Goal: Information Seeking & Learning: Learn about a topic

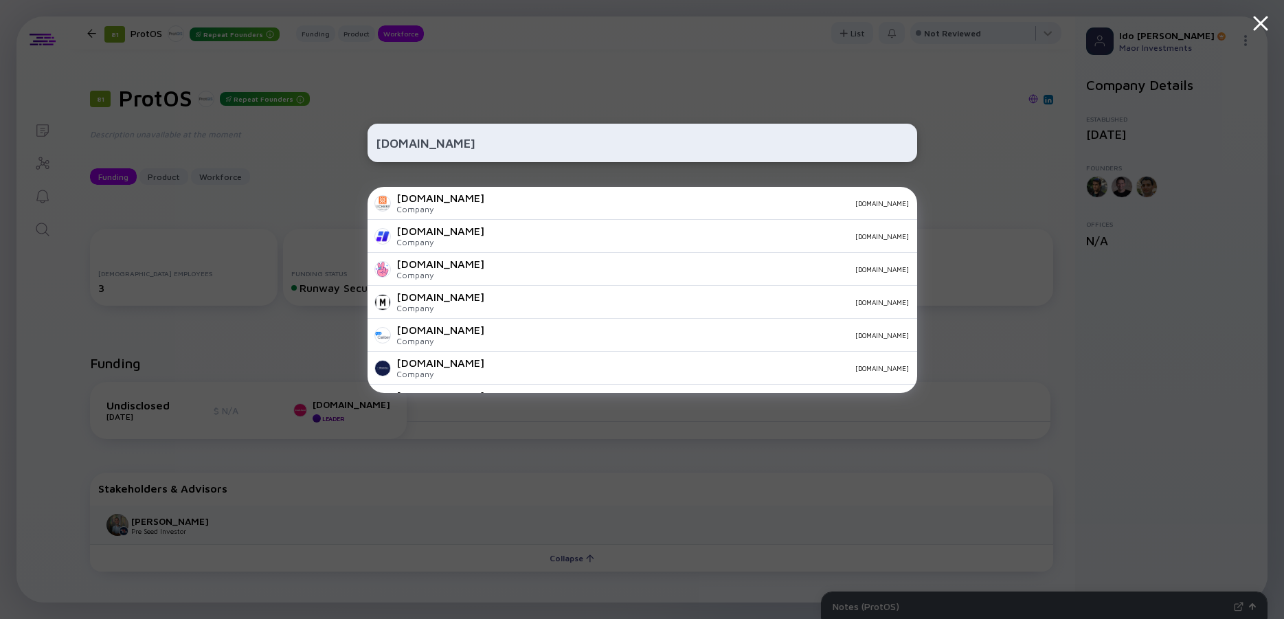
click at [425, 145] on input "[DOMAIN_NAME]" at bounding box center [642, 143] width 533 height 25
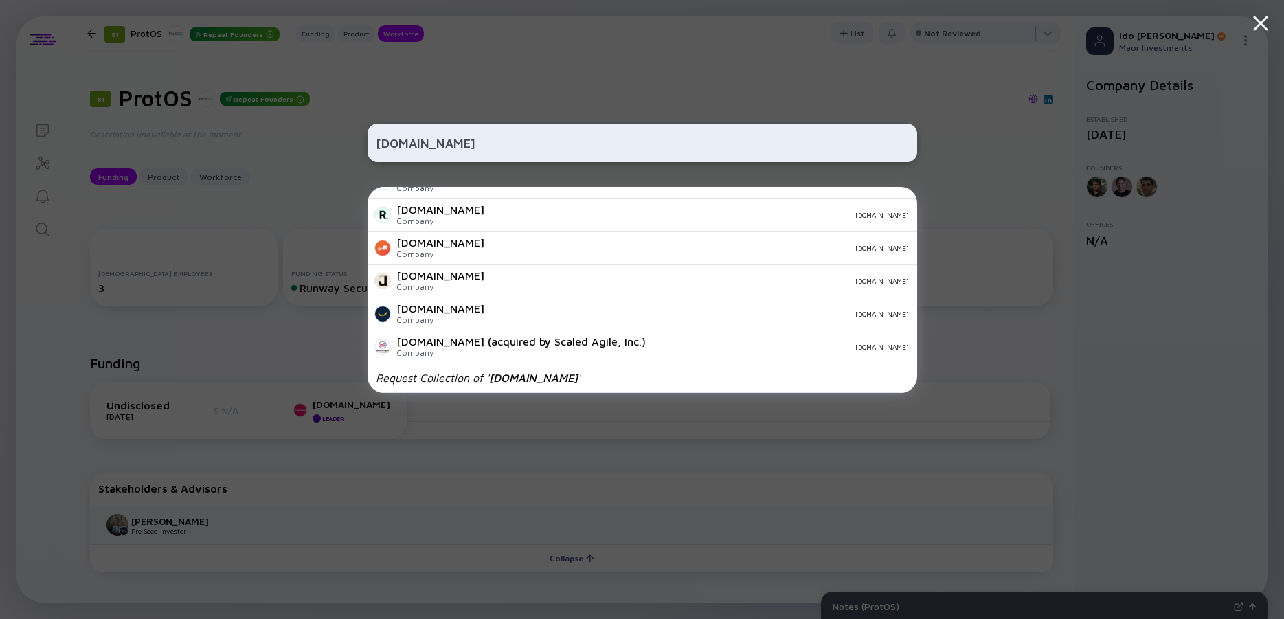
scroll to position [1392, 0]
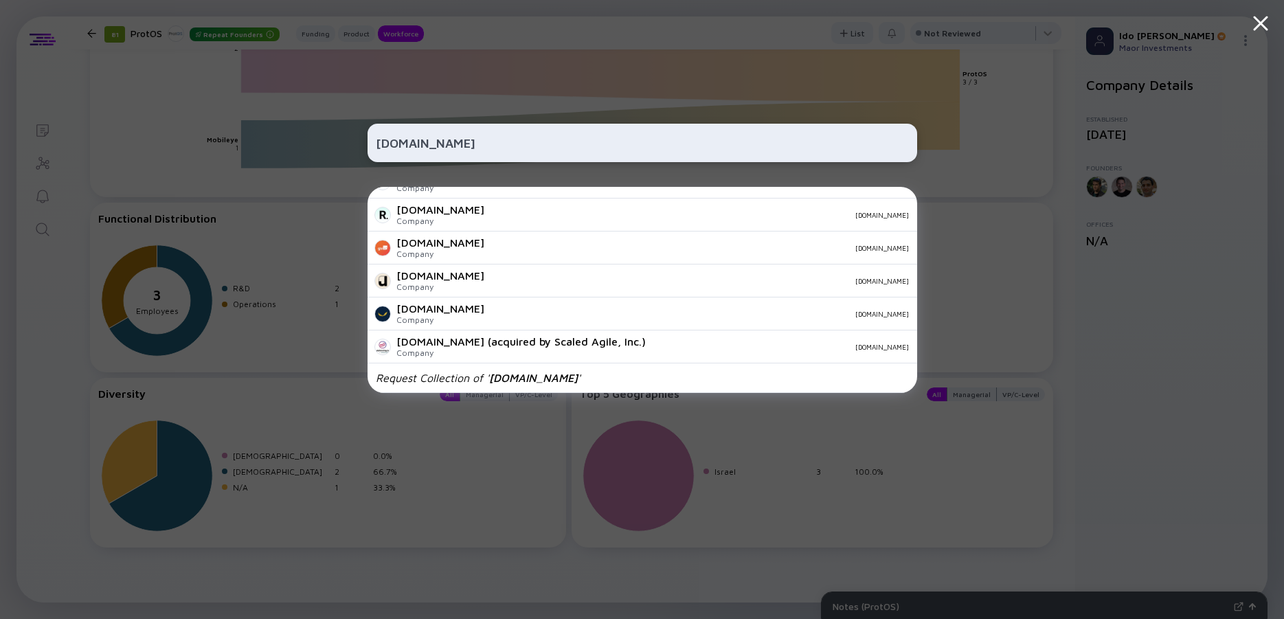
click at [425, 145] on input "[DOMAIN_NAME]" at bounding box center [642, 143] width 533 height 25
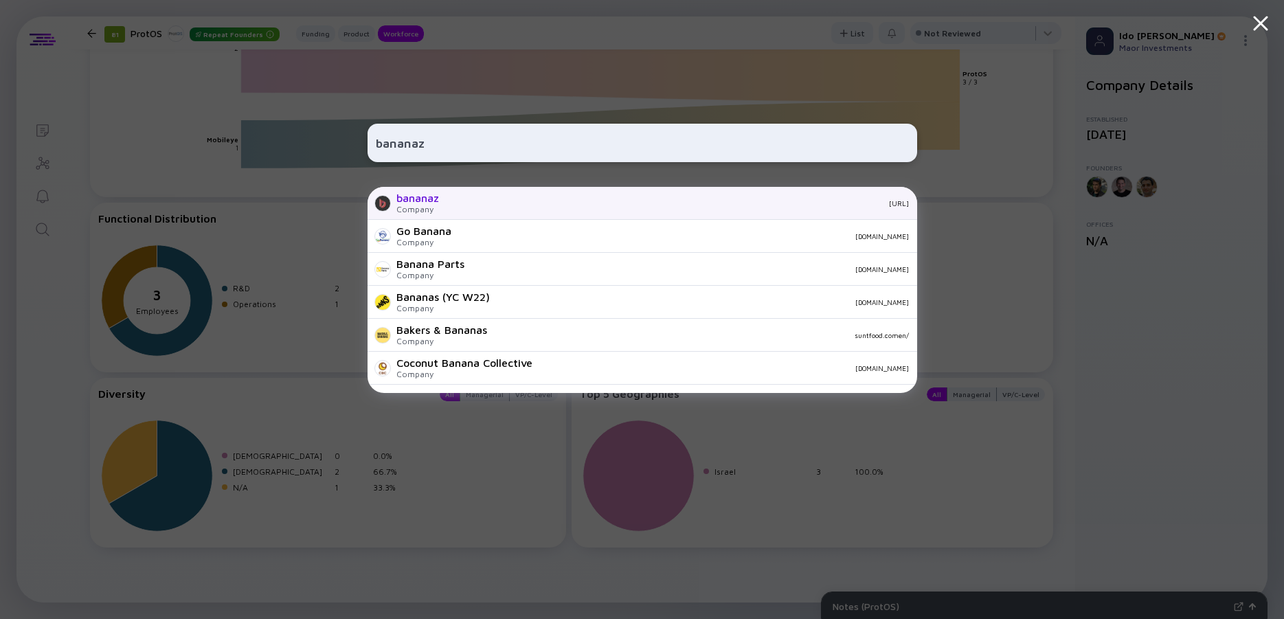
type input "bananaz"
click at [430, 203] on div "bananaz" at bounding box center [418, 198] width 43 height 12
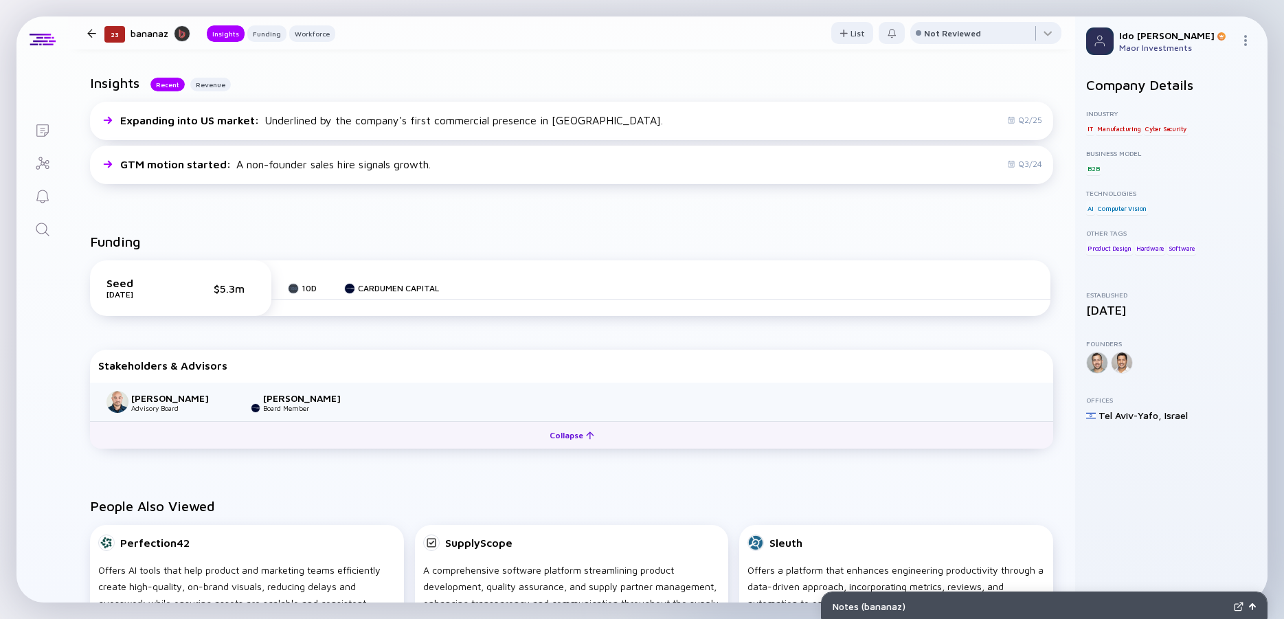
scroll to position [237, 0]
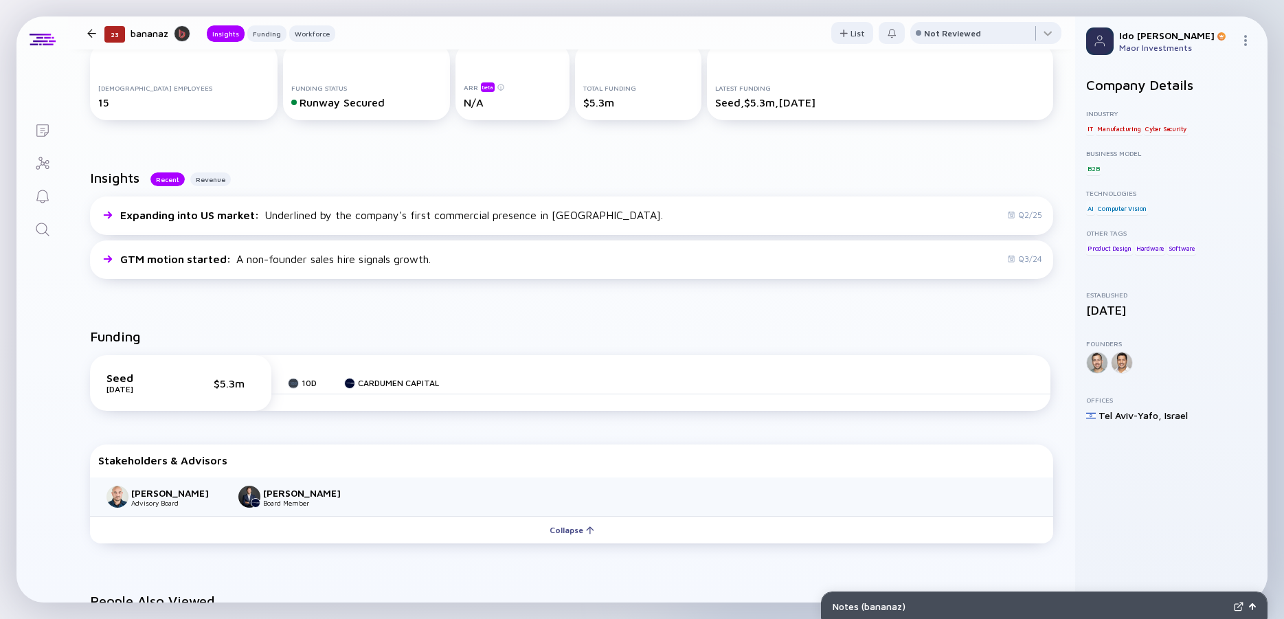
click at [49, 238] on div "Search" at bounding box center [42, 230] width 16 height 19
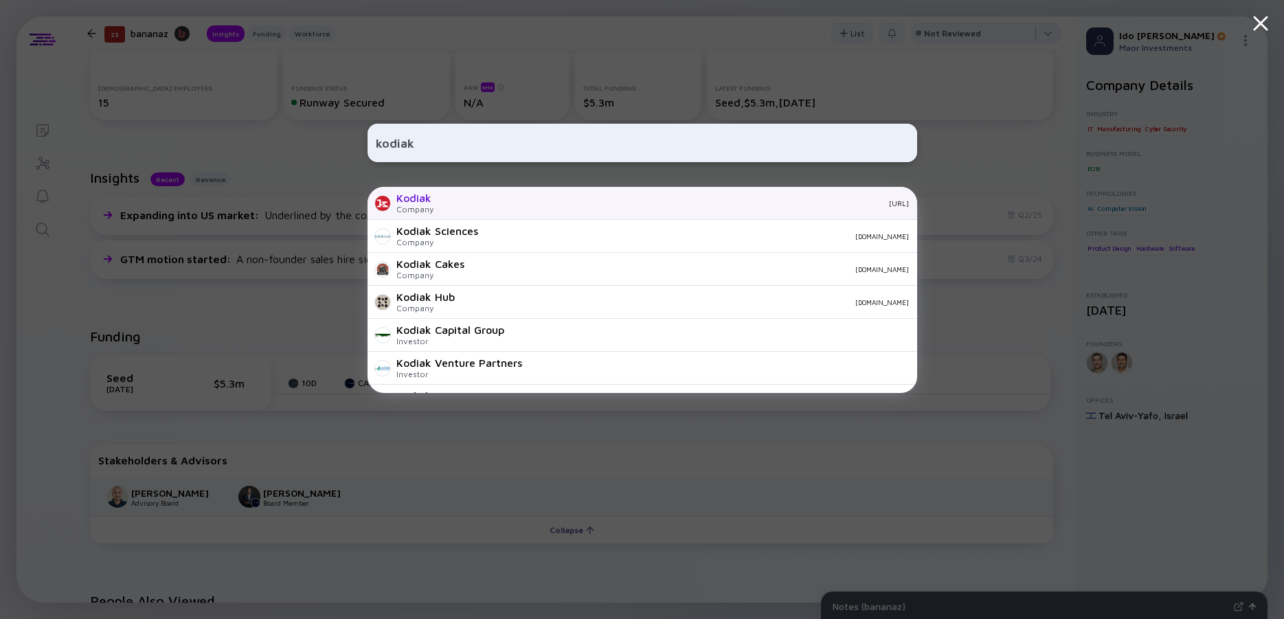
type input "kodiak"
click at [416, 205] on div "Company" at bounding box center [415, 209] width 37 height 10
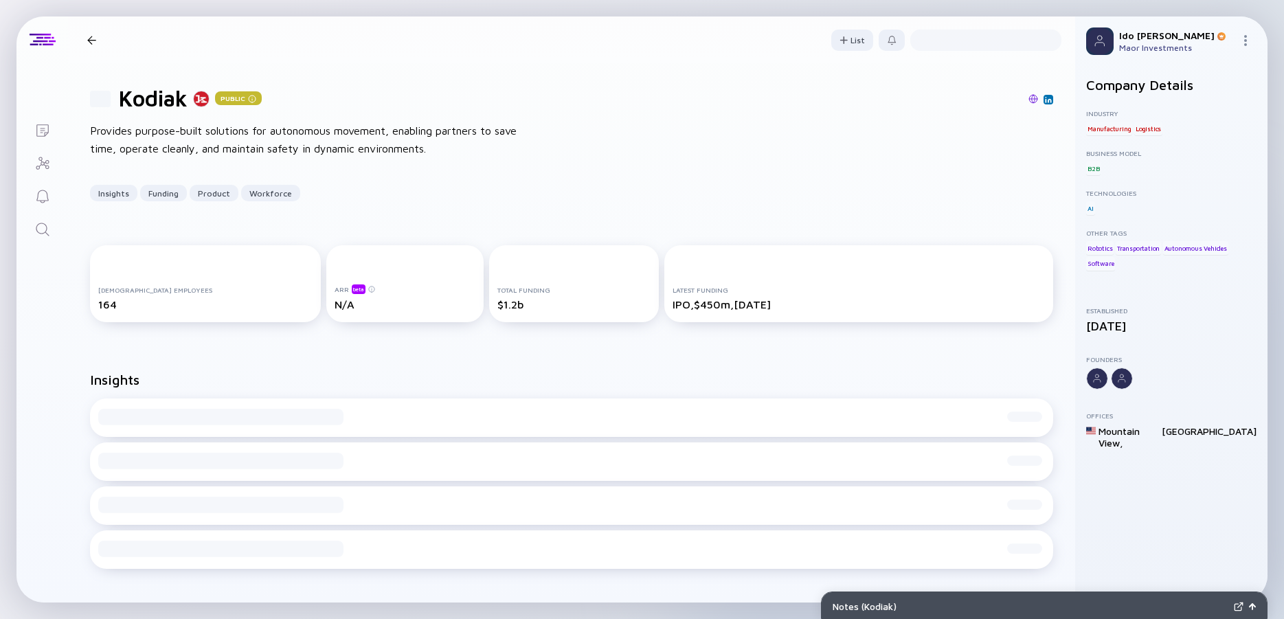
click at [227, 130] on div "Provides purpose-built solutions for autonomous movement, enabling partners to …" at bounding box center [310, 139] width 440 height 35
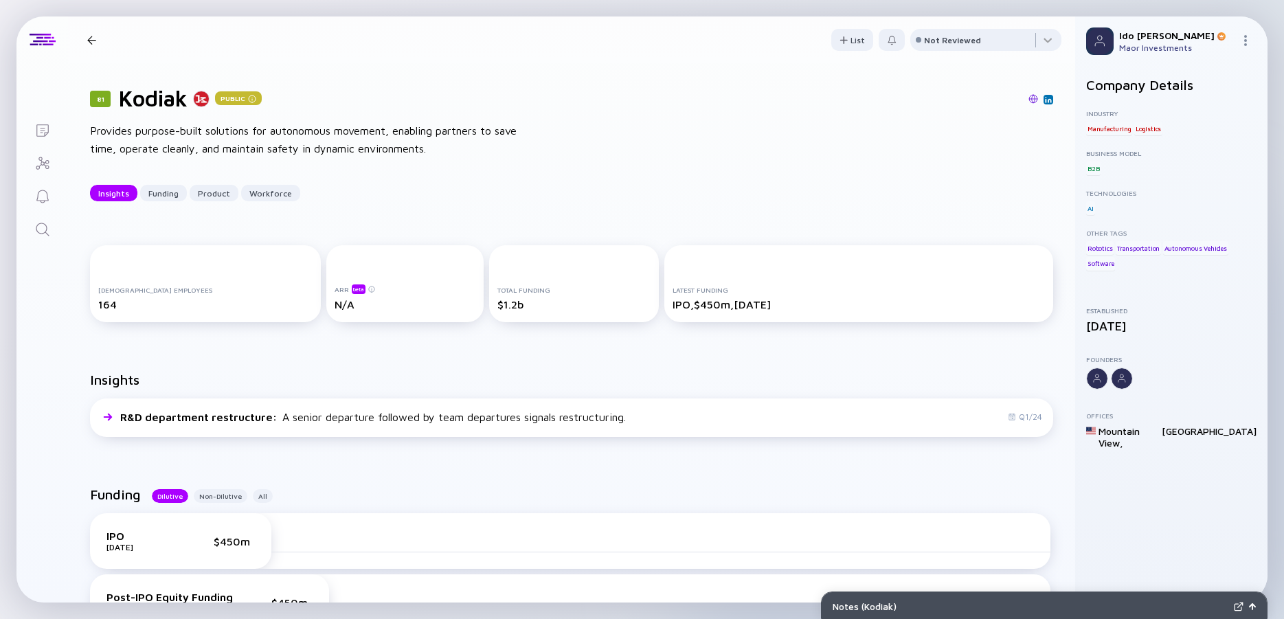
click at [210, 130] on div "Provides purpose-built solutions for autonomous movement, enabling partners to …" at bounding box center [310, 139] width 440 height 35
click at [175, 130] on div "Provides purpose-built solutions for autonomous movement, enabling partners to …" at bounding box center [310, 139] width 440 height 35
drag, startPoint x: 151, startPoint y: 127, endPoint x: 359, endPoint y: 134, distance: 208.3
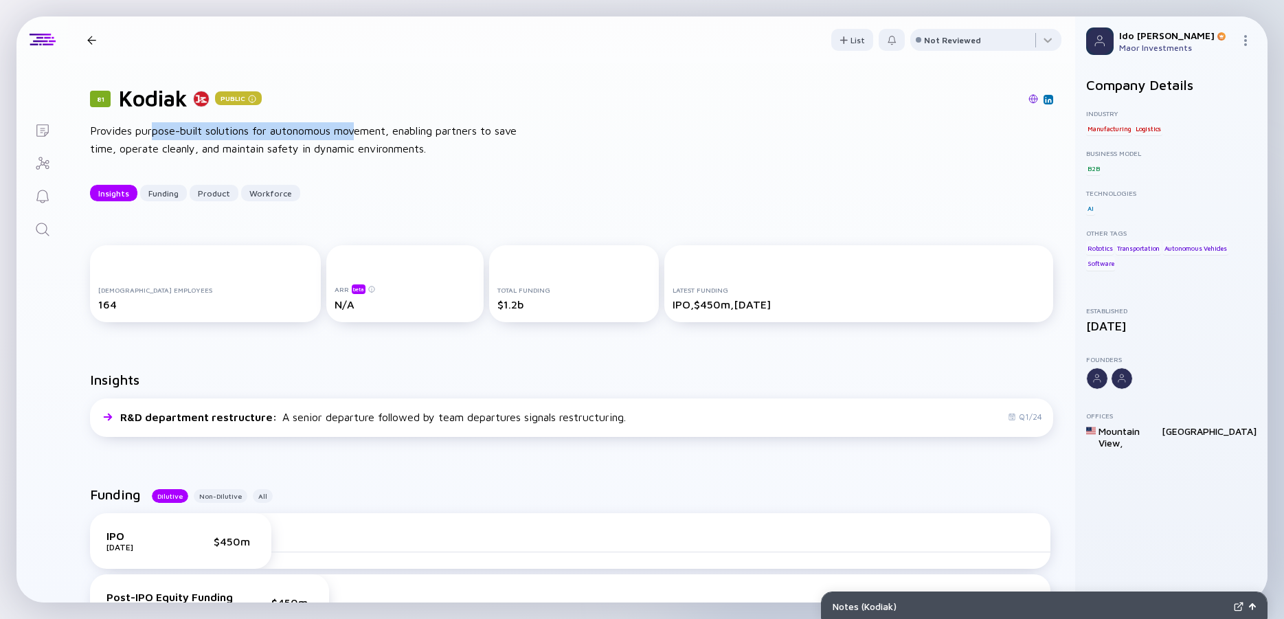
click at [358, 133] on div "Provides purpose-built solutions for autonomous movement, enabling partners to …" at bounding box center [310, 139] width 440 height 35
click at [359, 134] on div "Provides purpose-built solutions for autonomous movement, enabling partners to …" at bounding box center [310, 139] width 440 height 35
click at [180, 131] on div "Provides purpose-built solutions for autonomous movement, enabling partners to …" at bounding box center [310, 139] width 440 height 35
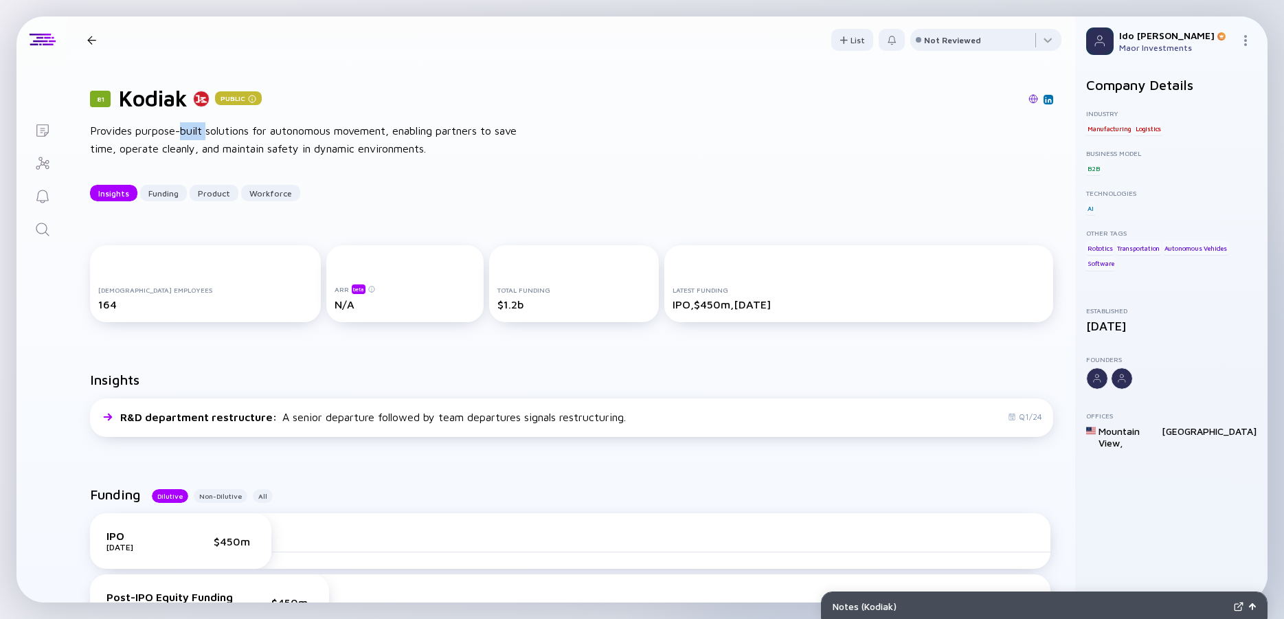
click at [180, 131] on div "Provides purpose-built solutions for autonomous movement, enabling partners to …" at bounding box center [310, 139] width 440 height 35
click at [152, 131] on div "Provides purpose-built solutions for autonomous movement, enabling partners to …" at bounding box center [310, 139] width 440 height 35
click at [184, 133] on div "Provides purpose-built solutions for autonomous movement, enabling partners to …" at bounding box center [310, 139] width 440 height 35
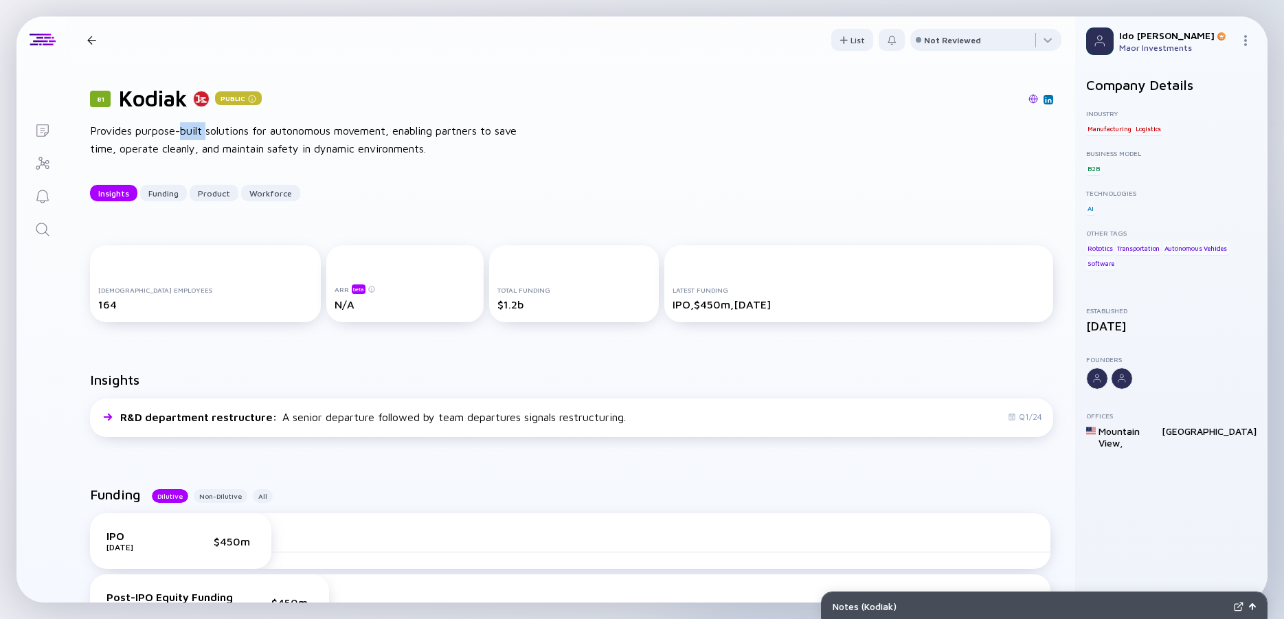
click at [184, 133] on div "Provides purpose-built solutions for autonomous movement, enabling partners to …" at bounding box center [310, 139] width 440 height 35
click at [166, 133] on div "Provides purpose-built solutions for autonomous movement, enabling partners to …" at bounding box center [310, 139] width 440 height 35
click at [126, 133] on div "Provides purpose-built solutions for autonomous movement, enabling partners to …" at bounding box center [310, 139] width 440 height 35
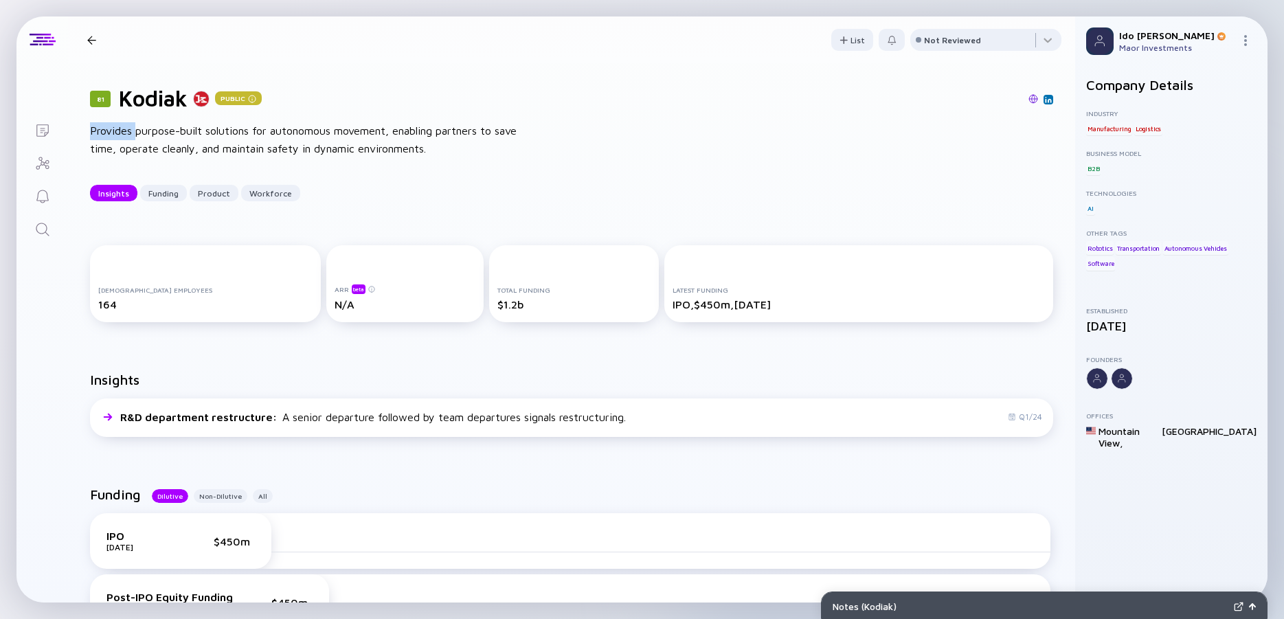
click at [126, 133] on div "Provides purpose-built solutions for autonomous movement, enabling partners to …" at bounding box center [310, 139] width 440 height 35
click at [124, 133] on div "Provides purpose-built solutions for autonomous movement, enabling partners to …" at bounding box center [310, 139] width 440 height 35
click at [155, 133] on div "Provides purpose-built solutions for autonomous movement, enabling partners to …" at bounding box center [310, 139] width 440 height 35
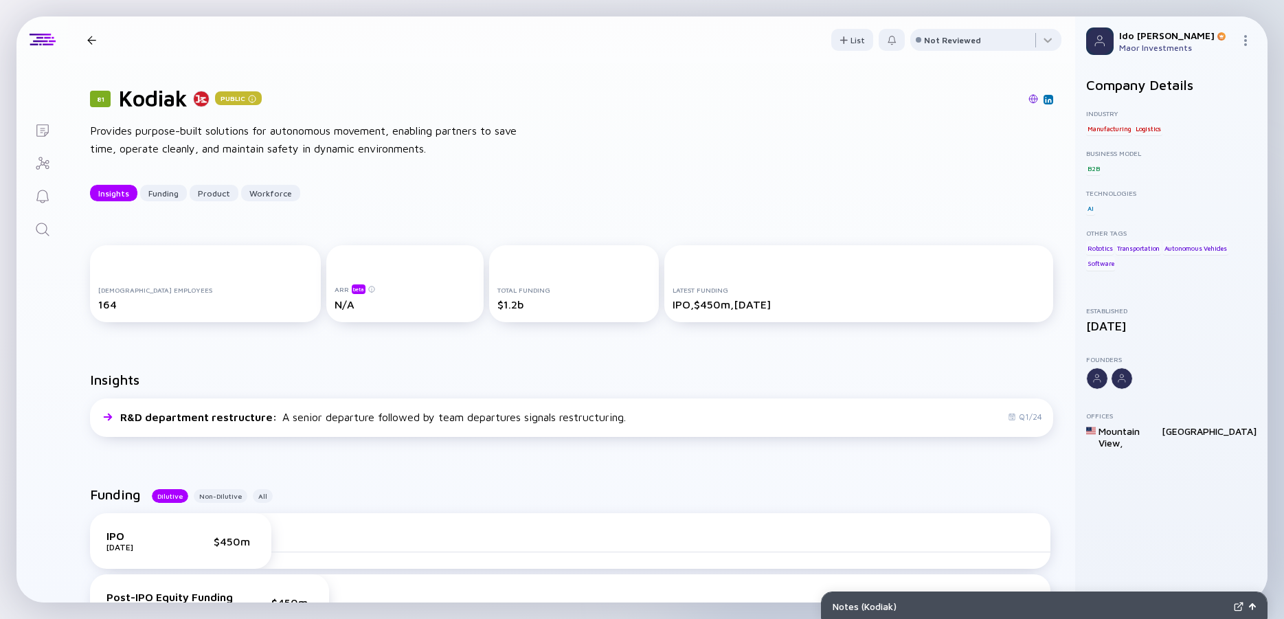
click at [142, 133] on div "Provides purpose-built solutions for autonomous movement, enabling partners to …" at bounding box center [310, 139] width 440 height 35
click at [293, 146] on div "Provides purpose-built solutions for autonomous movement, enabling partners to …" at bounding box center [310, 139] width 440 height 35
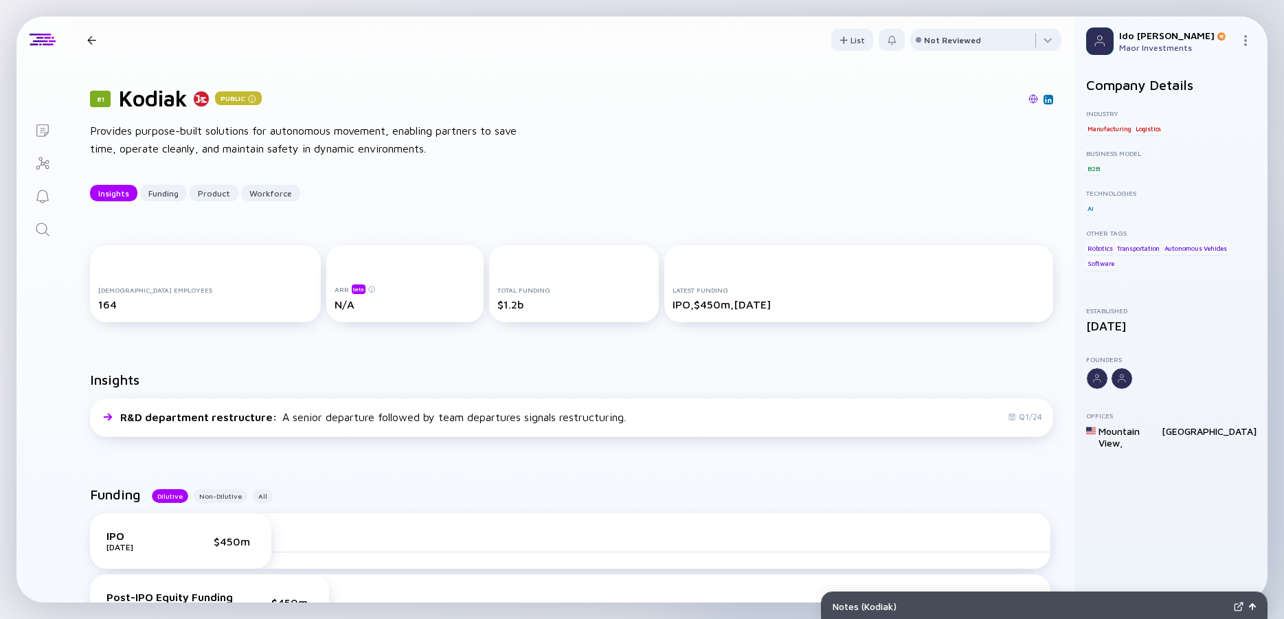
click at [293, 146] on div "Provides purpose-built solutions for autonomous movement, enabling partners to …" at bounding box center [310, 139] width 440 height 35
click at [282, 145] on div "Provides purpose-built solutions for autonomous movement, enabling partners to …" at bounding box center [310, 139] width 440 height 35
click at [225, 140] on div "Provides purpose-built solutions for autonomous movement, enabling partners to …" at bounding box center [310, 139] width 440 height 35
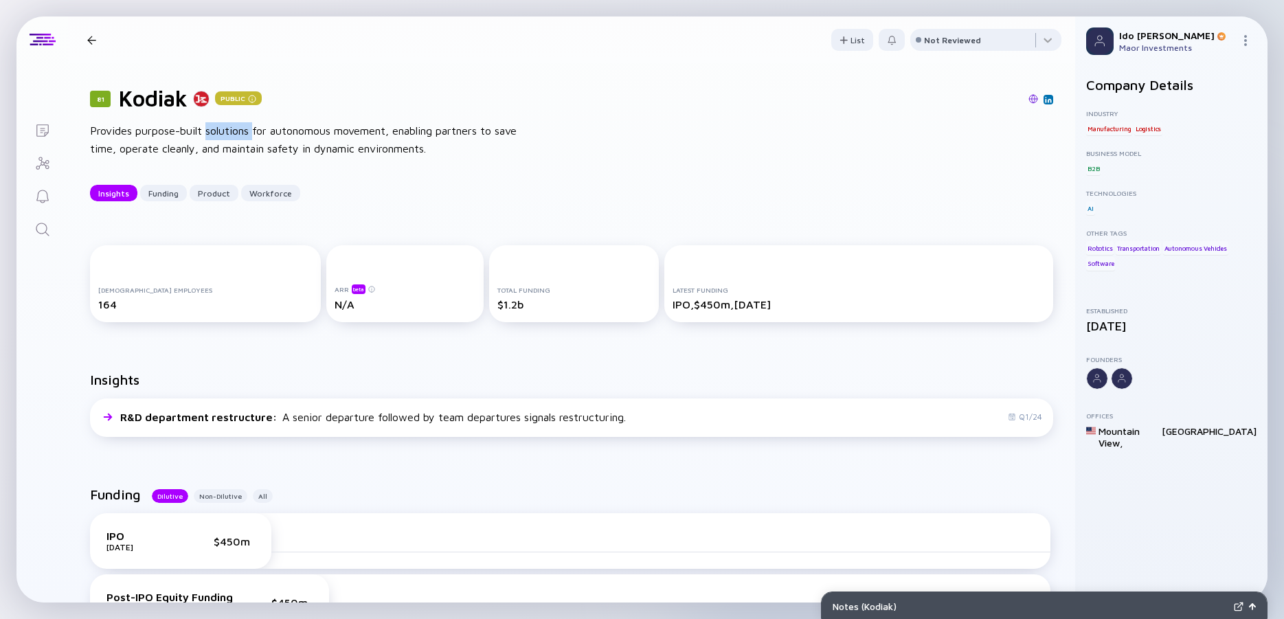
click at [225, 140] on div "Provides purpose-built solutions for autonomous movement, enabling partners to …" at bounding box center [310, 139] width 440 height 35
click at [162, 105] on h1 "Kodiak" at bounding box center [153, 98] width 69 height 26
click at [161, 105] on h1 "Kodiak" at bounding box center [153, 98] width 69 height 26
copy h1 "Kodiak"
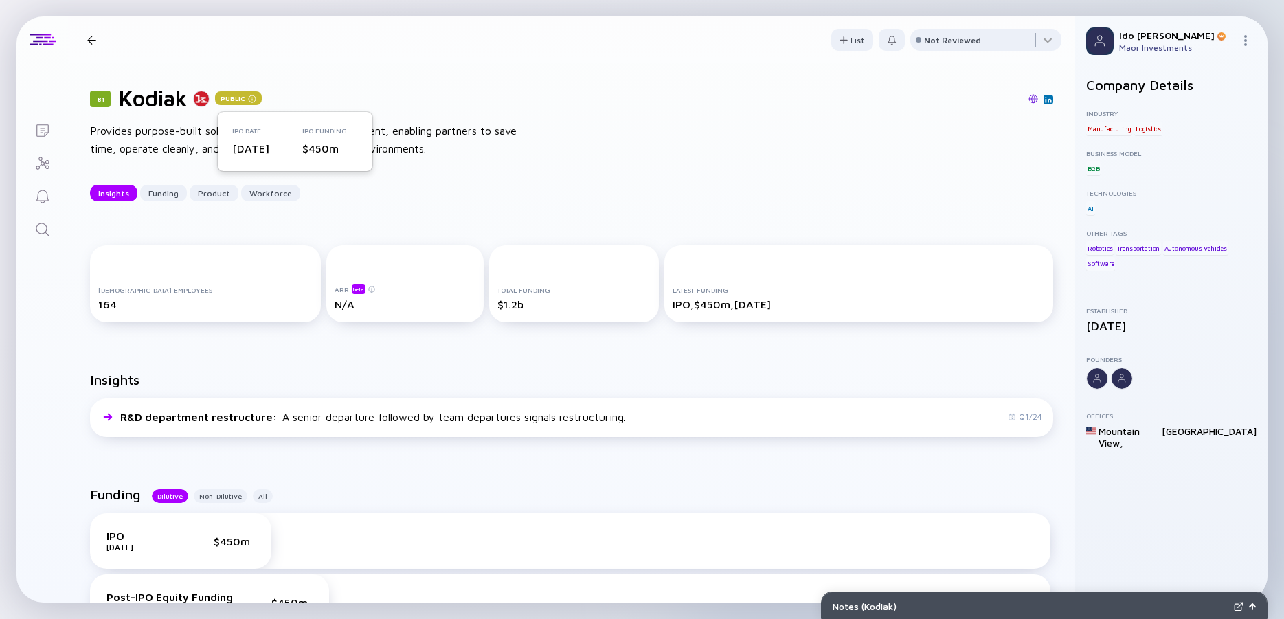
click at [166, 141] on div "Provides purpose-built solutions for autonomous movement, enabling partners to …" at bounding box center [310, 139] width 440 height 35
